Goal: Navigation & Orientation: Understand site structure

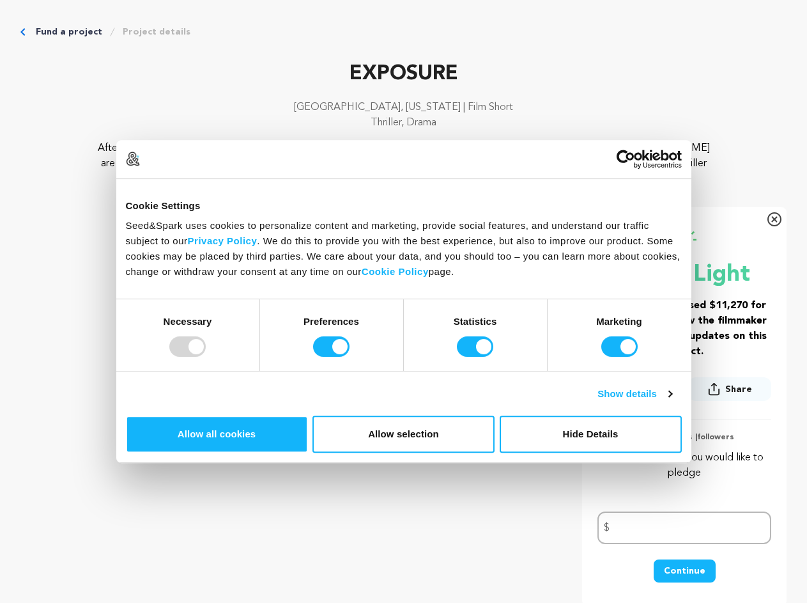
click at [206, 357] on div at bounding box center [187, 346] width 36 height 20
click at [350, 357] on input "Preferences" at bounding box center [331, 346] width 36 height 20
checkbox input "false"
click at [477, 357] on input "Statistics" at bounding box center [475, 346] width 36 height 20
checkbox input "false"
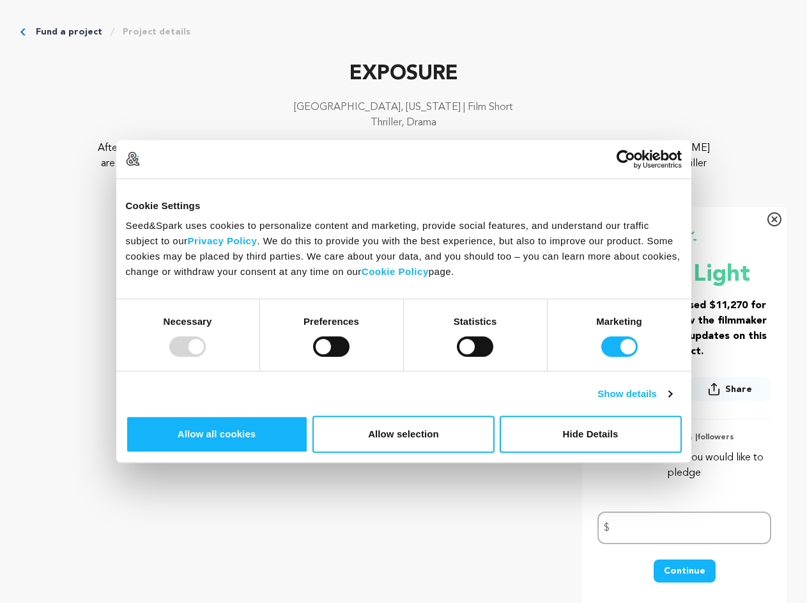
click at [601, 357] on input "Marketing" at bounding box center [619, 346] width 36 height 20
checkbox input "false"
click at [672, 401] on link "Show details" at bounding box center [635, 393] width 74 height 15
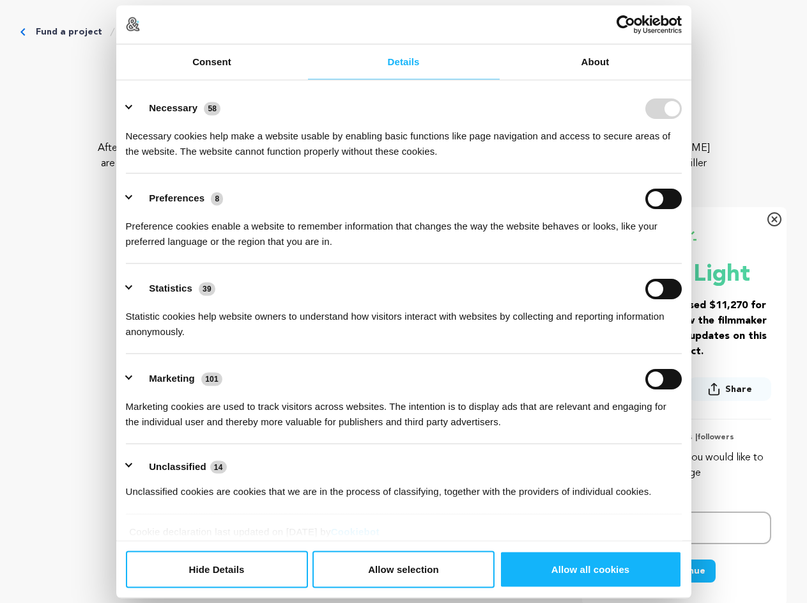
click at [682, 354] on li "Statistics 39 Statistic cookies help website owners to understand how visitors …" at bounding box center [404, 309] width 556 height 90
click at [688, 484] on ul "Necessary 58 Necessary cookies help make a website usable by enabling basic fun…" at bounding box center [404, 299] width 568 height 431
click at [118, 37] on icon "Breadcrumb" at bounding box center [112, 32] width 10 height 10
